Goal: Task Accomplishment & Management: Use online tool/utility

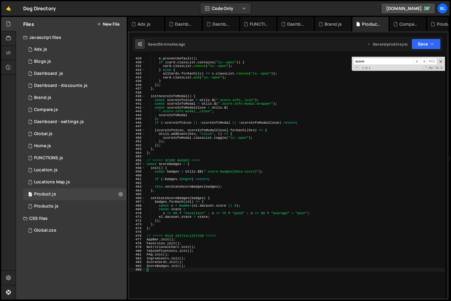
scroll to position [1614, 0]
click at [53, 141] on div "1 Home.js 0" at bounding box center [74, 146] width 103 height 12
click at [54, 137] on div "1 Global.js 0" at bounding box center [74, 134] width 103 height 12
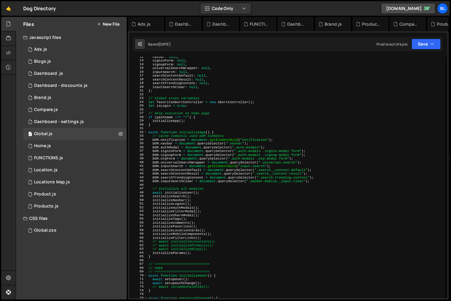
scroll to position [43, 0]
click at [221, 249] on div "navbar : null , signinForm : null , signupForm : null , universalSearchWrapper …" at bounding box center [296, 179] width 298 height 249
click at [187, 241] on div "navbar : null , signinForm : null , signupForm : null , universalSearchWrapper …" at bounding box center [296, 179] width 298 height 249
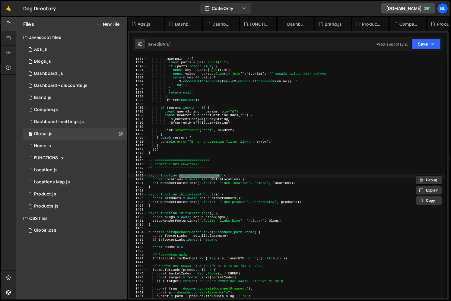
scroll to position [5230, 0]
type textarea "}"
click at [222, 188] on div ". split ( ";" ) . map ( pair => { const parts = pair . split ( ":" ) ; if ( par…" at bounding box center [296, 177] width 298 height 249
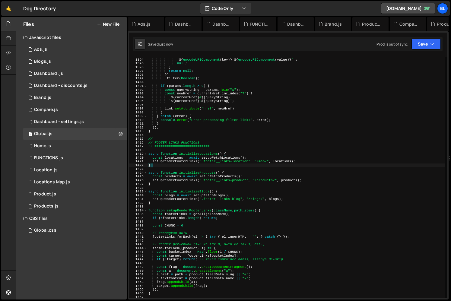
scroll to position [5252, 0]
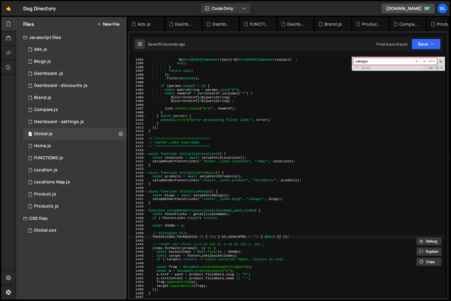
type input "category"
click at [70, 148] on div "1 Home.js 0" at bounding box center [74, 146] width 103 height 12
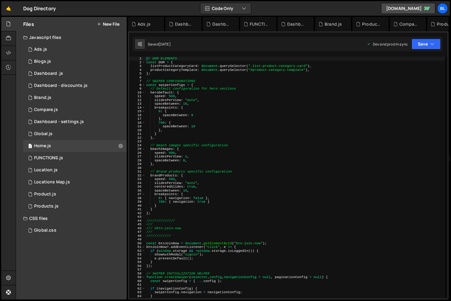
scroll to position [0, 0]
click at [217, 179] on div "// DOM ELEMENTS const DOM = { listProductCategoryCard : document . querySelecto…" at bounding box center [295, 181] width 300 height 249
type textarea "speed: 500,"
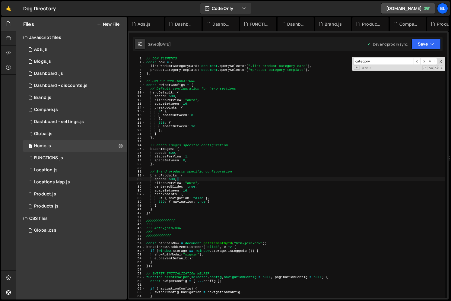
scroll to position [377, 0]
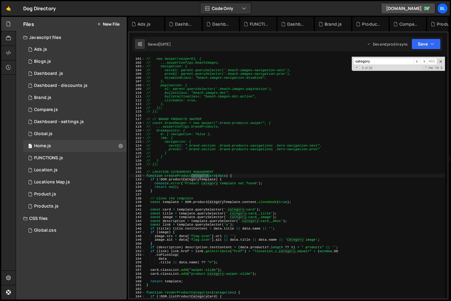
type input "category"
click at [268, 253] on div "// new Swiper(swiperEl, { // ...swiperConfigs.beachImages, // navigation: { // …" at bounding box center [295, 177] width 300 height 249
click at [272, 252] on div "// new Swiper(swiperEl, { // ...swiperConfigs.beachImages, // navigation: { // …" at bounding box center [295, 177] width 300 height 249
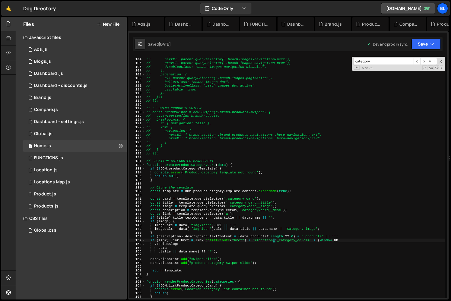
scroll to position [388, 0]
click at [268, 258] on div "// navigation: { // nextEl: parent.querySelector('.beach-images-navigation-next…" at bounding box center [295, 177] width 300 height 249
click at [273, 240] on div "// navigation: { // nextEl: parent.querySelector('.beach-images-navigation-next…" at bounding box center [295, 177] width 300 height 249
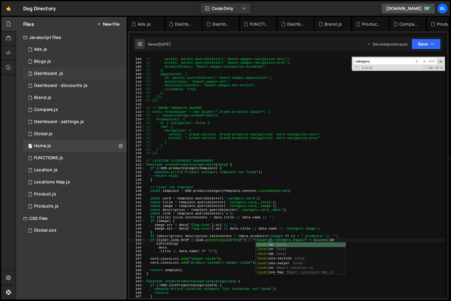
type textarea "if (link) link.href = link.getAttribute("href") + "?location_1_category_equal="…"
click at [251, 158] on div "// navigation: { // nextEl: parent.querySelector('.beach-images-navigation-next…" at bounding box center [295, 177] width 300 height 249
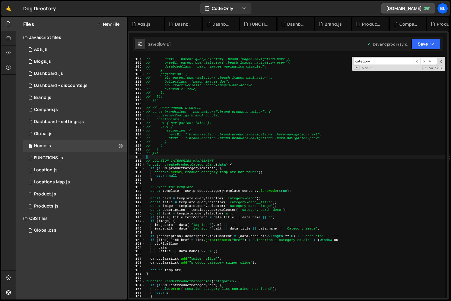
scroll to position [0, 0]
click at [214, 251] on div "// navigation: { // nextEl: parent.querySelector('.beach-images-navigation-next…" at bounding box center [295, 177] width 300 height 249
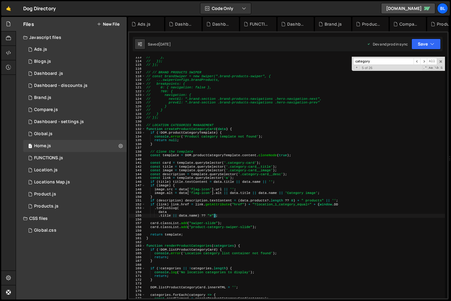
scroll to position [424, 0]
click at [264, 208] on div "// }, // }); // }); // // BRAND PRODUCTS SWIPER // const brandSwiper = new Swip…" at bounding box center [295, 180] width 300 height 249
click at [273, 204] on div "// }, // }); // }); // // BRAND PRODUCTS SWIPER // const brandSwiper = new Swip…" at bounding box center [295, 180] width 300 height 249
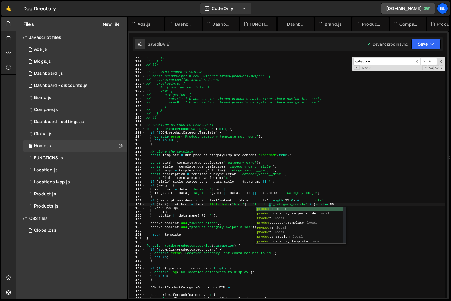
scroll to position [0, 11]
click at [267, 196] on div "// }, // }); // }); // // BRAND PRODUCTS SWIPER // const brandSwiper = new Swip…" at bounding box center [295, 180] width 300 height 249
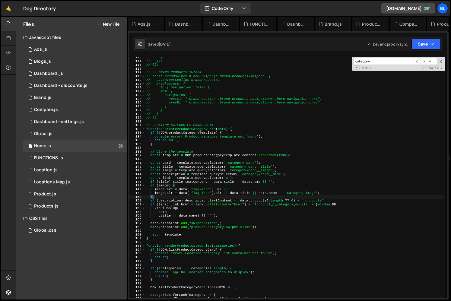
click at [267, 211] on div "// }, // }); // }); // // BRAND PRODUCTS SWIPER // const brandSwiper = new Swip…" at bounding box center [295, 180] width 300 height 249
click at [280, 205] on div "// }, // }); // }); // // BRAND PRODUCTS SWIPER // const brandSwiper = new Swip…" at bounding box center [295, 180] width 300 height 249
type textarea "if (link) link.href = link.getAttribute("href") + "?product_1_category_equal=" …"
click at [386, 62] on input "category" at bounding box center [383, 61] width 60 height 7
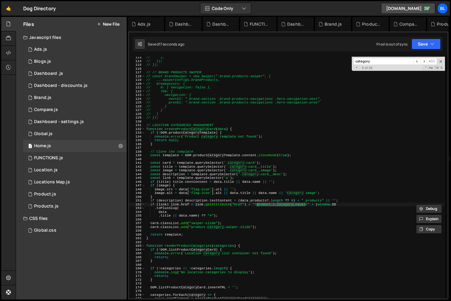
click at [386, 62] on input "category" at bounding box center [383, 61] width 60 height 7
paste input "product_1_category_equal"
drag, startPoint x: 370, startPoint y: 63, endPoint x: 338, endPoint y: 57, distance: 32.2
click at [339, 57] on div "// }, // }); // }); // // BRAND PRODUCTS SWIPER // const brandSwiper = new Swip…" at bounding box center [295, 178] width 300 height 242
type input "1_category_equal"
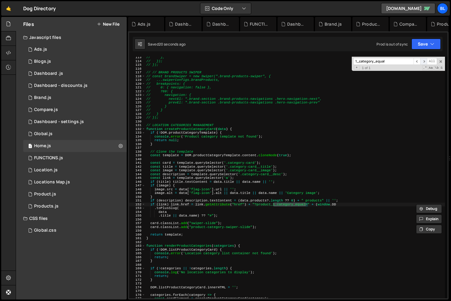
click at [421, 62] on span "​" at bounding box center [423, 61] width 7 height 7
drag, startPoint x: 389, startPoint y: 61, endPoint x: 334, endPoint y: 67, distance: 55.2
click at [337, 59] on div "// }, // }); // }); // // BRAND PRODUCTS SWIPER // const brandSwiper = new Swip…" at bounding box center [295, 178] width 300 height 242
click at [331, 196] on div "// }, // }); // }); // // BRAND PRODUCTS SWIPER // const brandSwiper = new Swip…" at bounding box center [295, 180] width 300 height 249
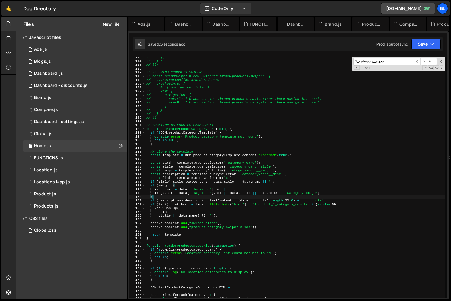
click at [313, 211] on div "// }, // }); // }); // // BRAND PRODUCTS SWIPER // const brandSwiper = new Swip…" at bounding box center [295, 180] width 300 height 249
type textarea "data"
